Goal: Find specific page/section: Find specific page/section

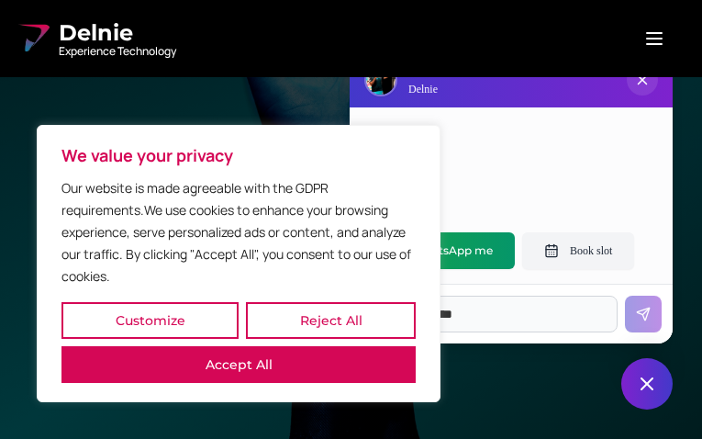
type input "********"
type input "**********"
type input "*********"
